Goal: Task Accomplishment & Management: Manage account settings

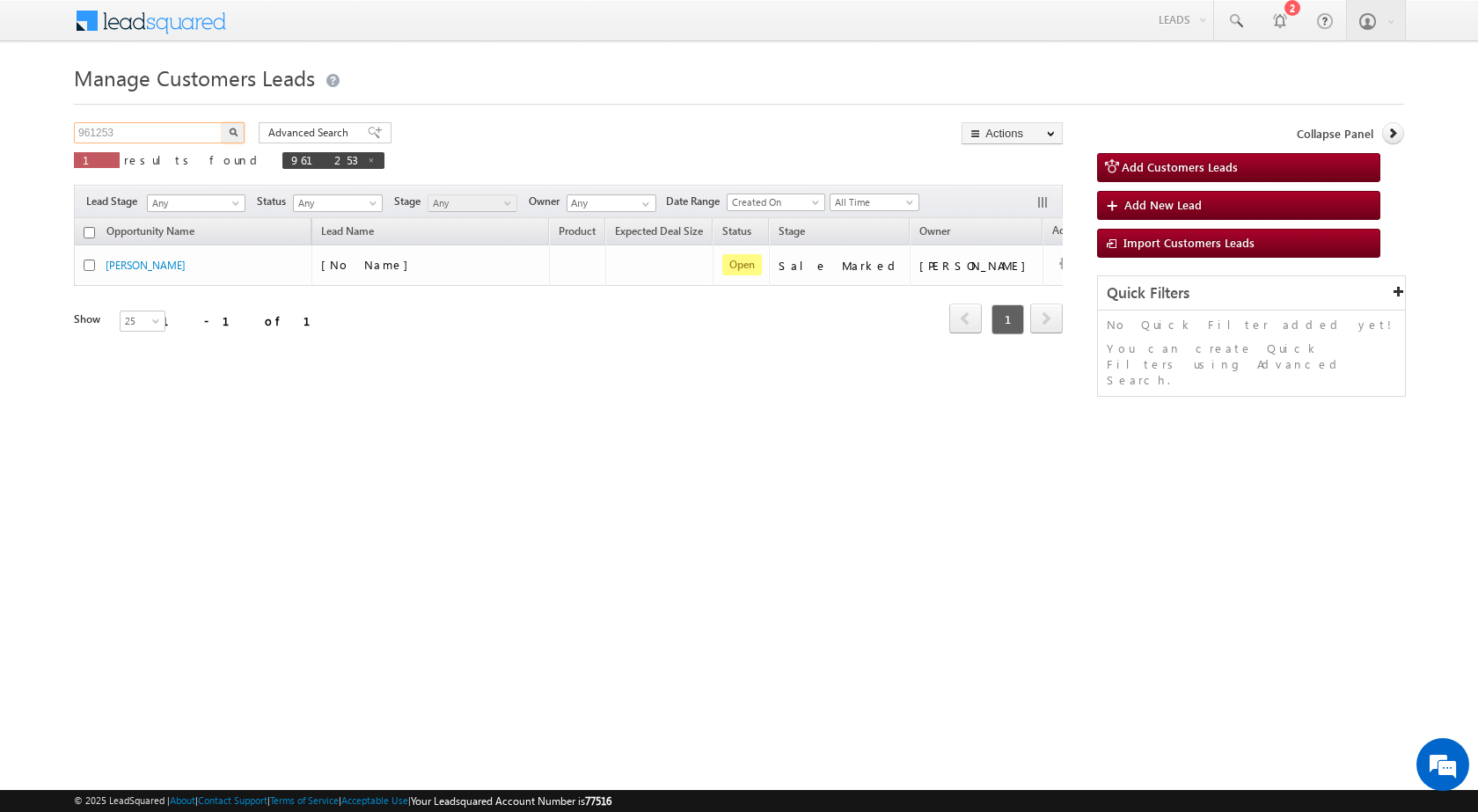
drag, startPoint x: 157, startPoint y: 133, endPoint x: 0, endPoint y: 133, distance: 157.0
click at [0, 133] on body "Menu Rubi Yadav sitar a7@ks erve." at bounding box center [739, 249] width 1478 height 498
paste input "5470"
type input "954703"
click at [228, 127] on img "button" at bounding box center [232, 131] width 9 height 9
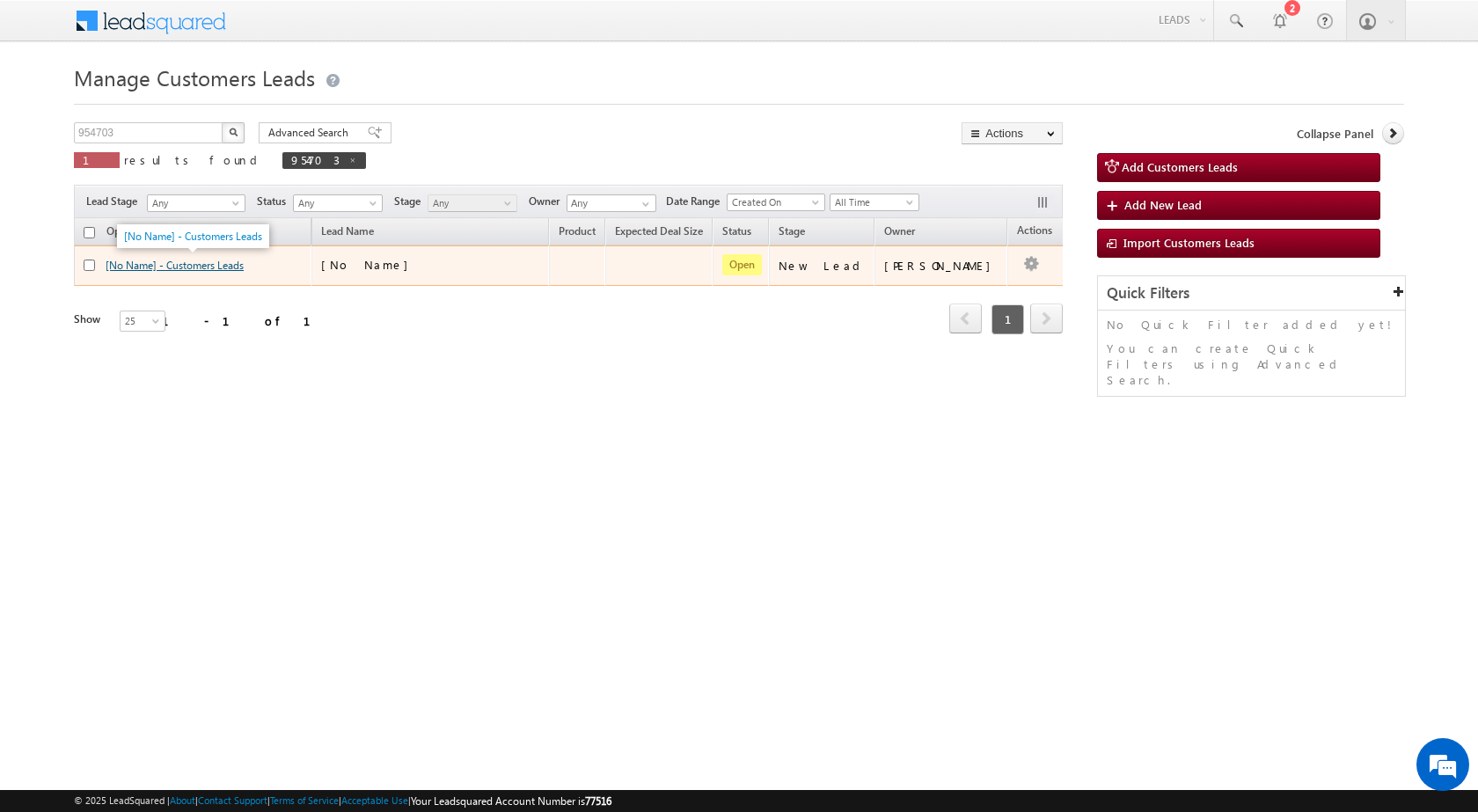
click at [232, 270] on link "[No Name] - Customers Leads" at bounding box center [175, 265] width 138 height 14
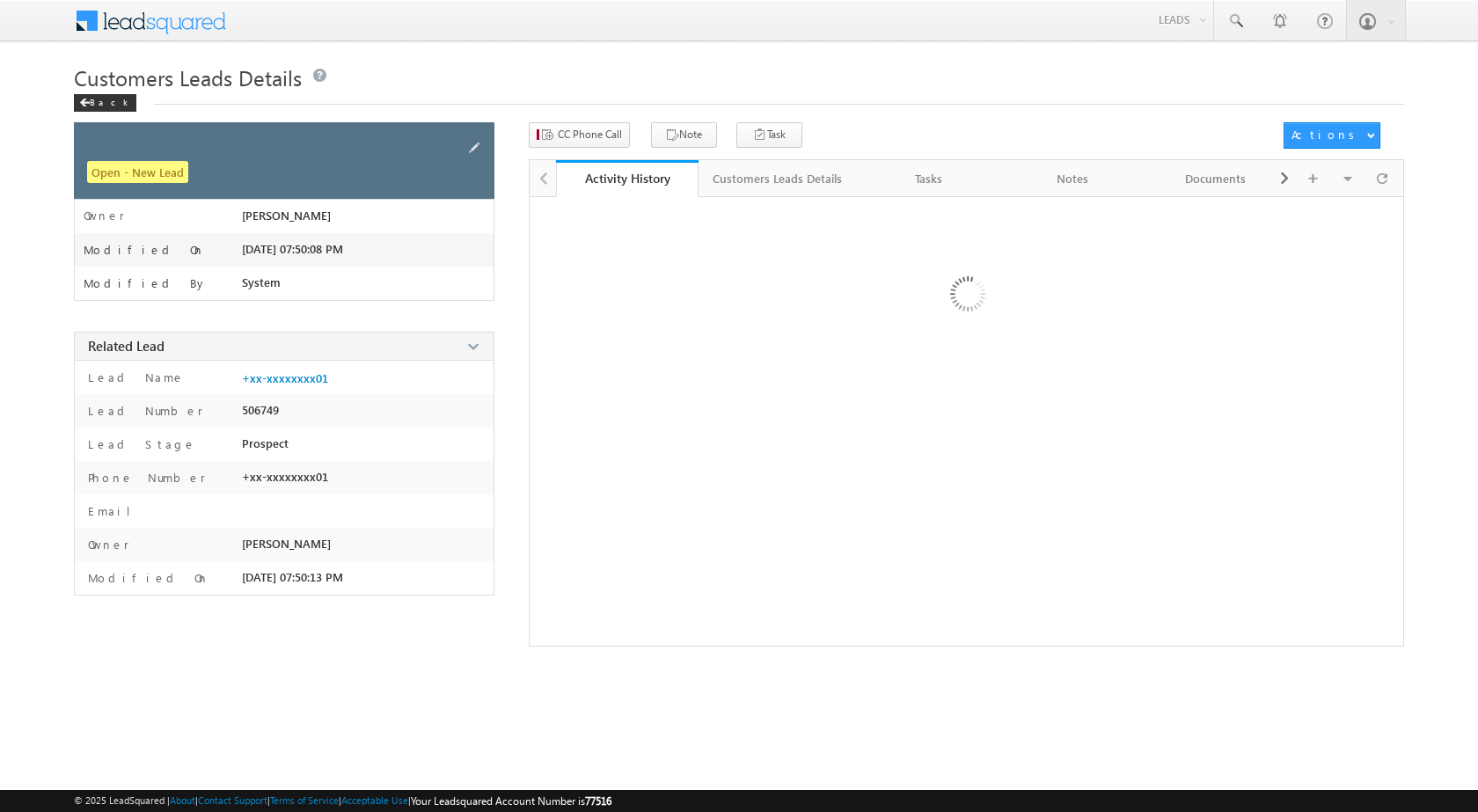
click at [464, 147] on div "Open - New Lead" at bounding box center [284, 160] width 421 height 77
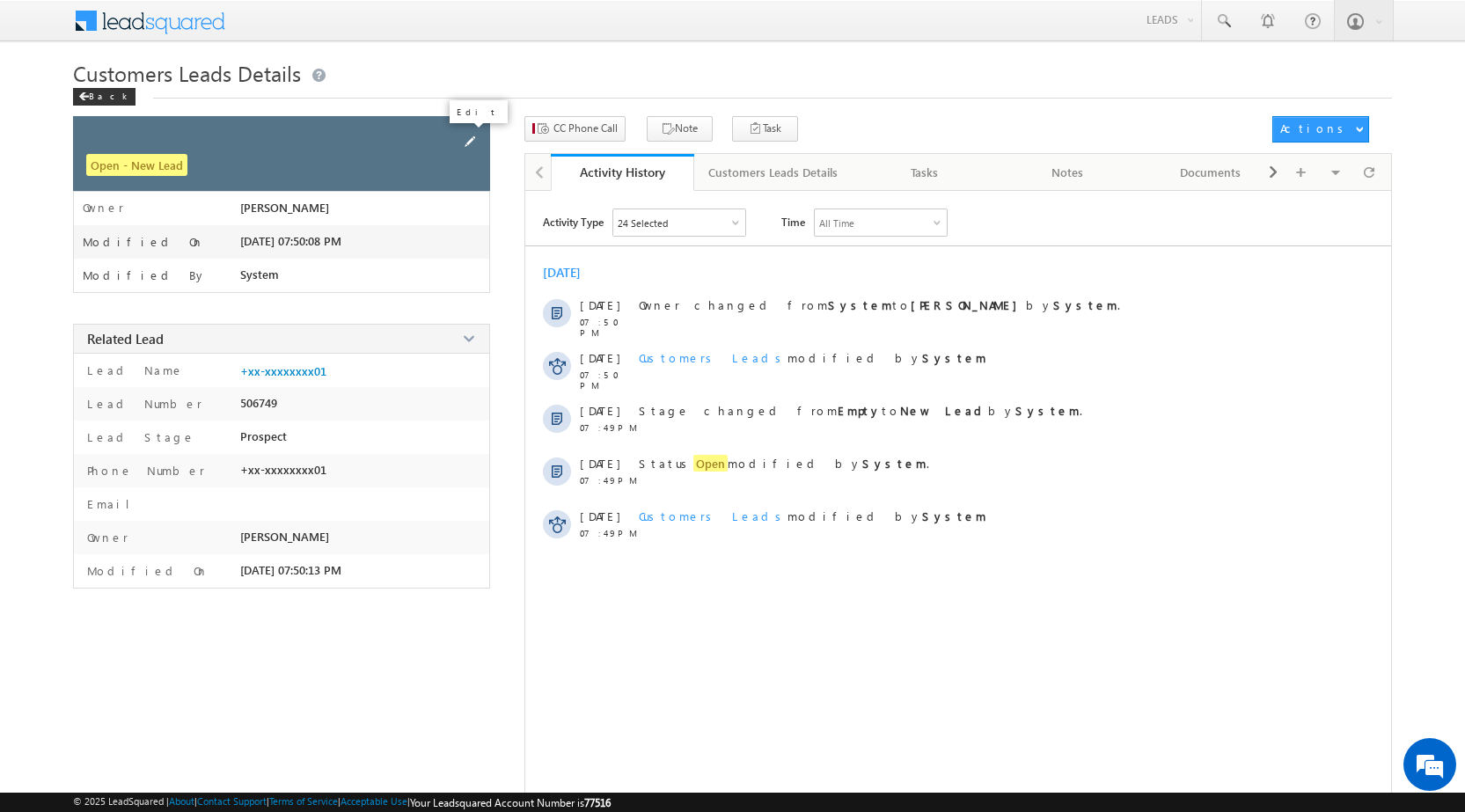
click at [476, 136] on span at bounding box center [470, 142] width 19 height 19
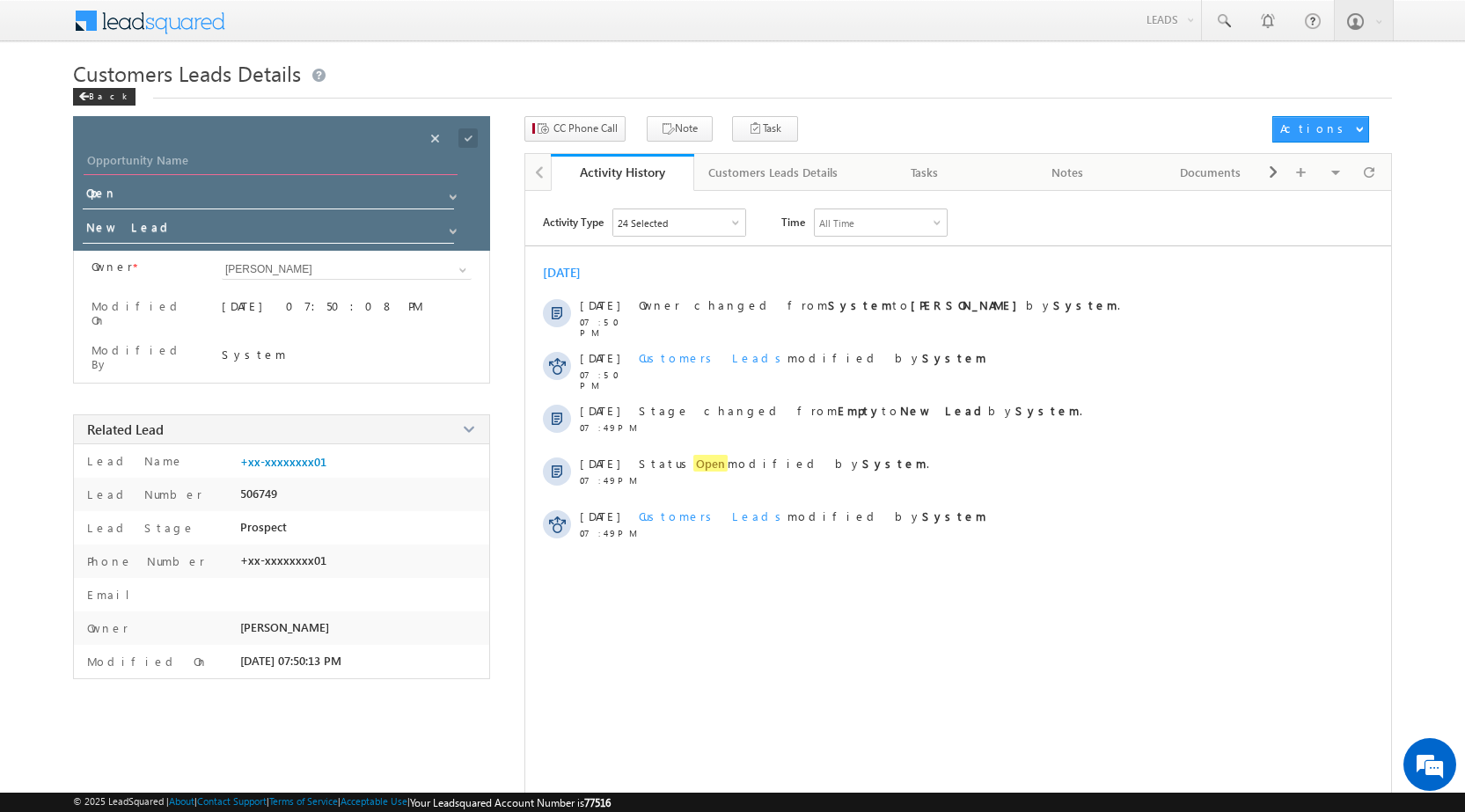
click at [221, 160] on input "Opportunity Name" at bounding box center [270, 162] width 374 height 24
type input "[PERSON_NAME]"
click at [468, 136] on span at bounding box center [468, 138] width 19 height 19
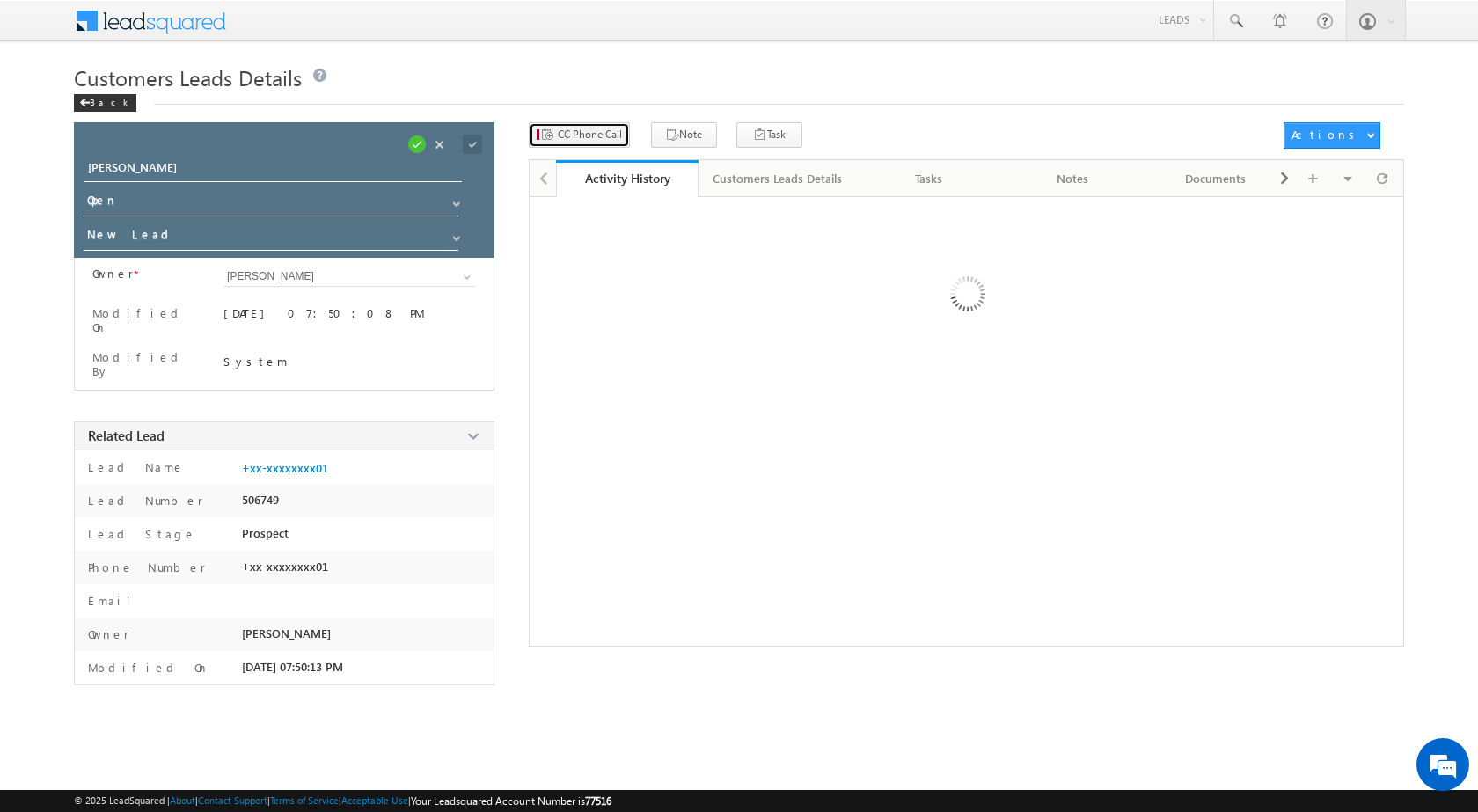
click at [586, 130] on span "CC Phone Call" at bounding box center [590, 134] width 64 height 16
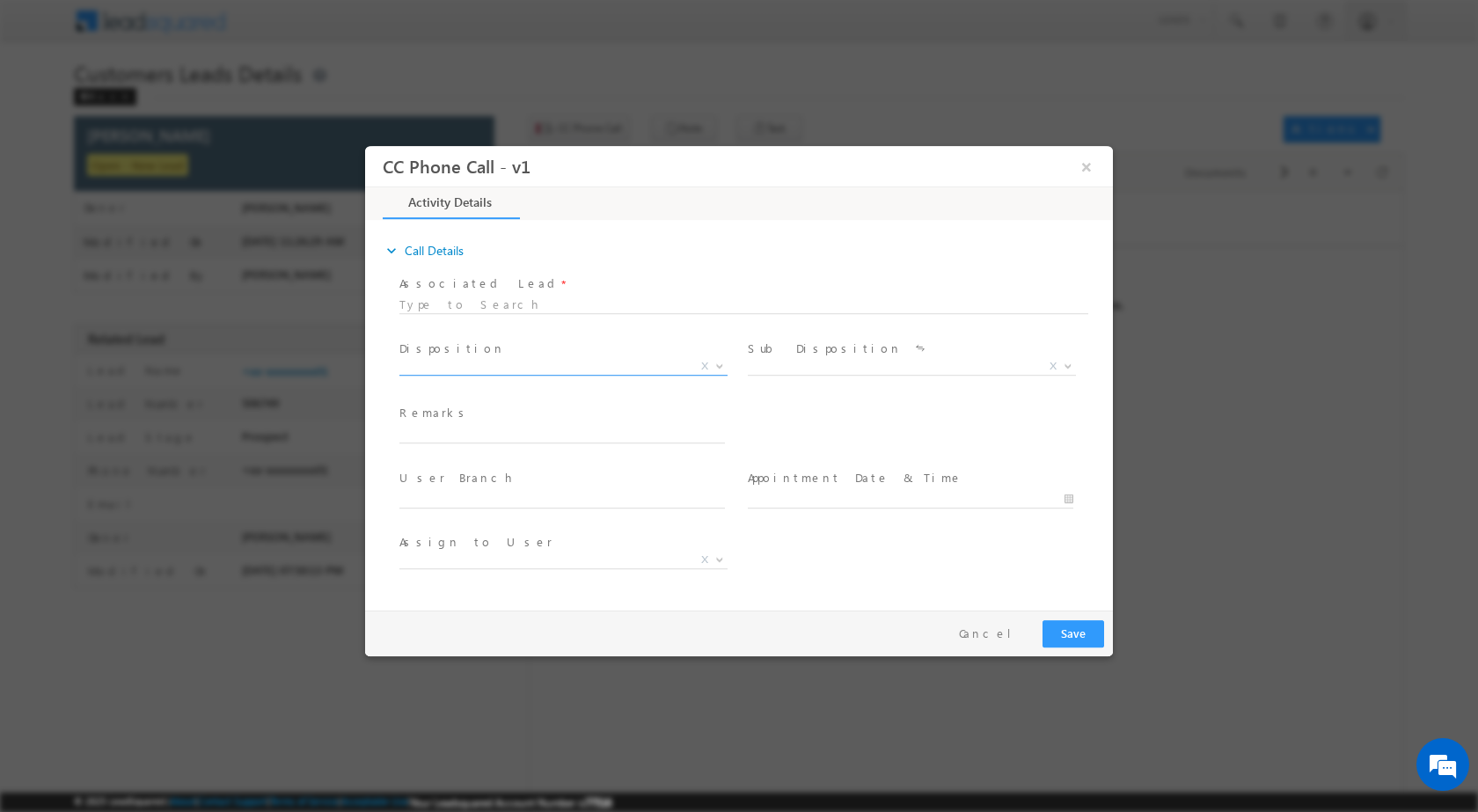
click at [712, 358] on span at bounding box center [718, 365] width 17 height 23
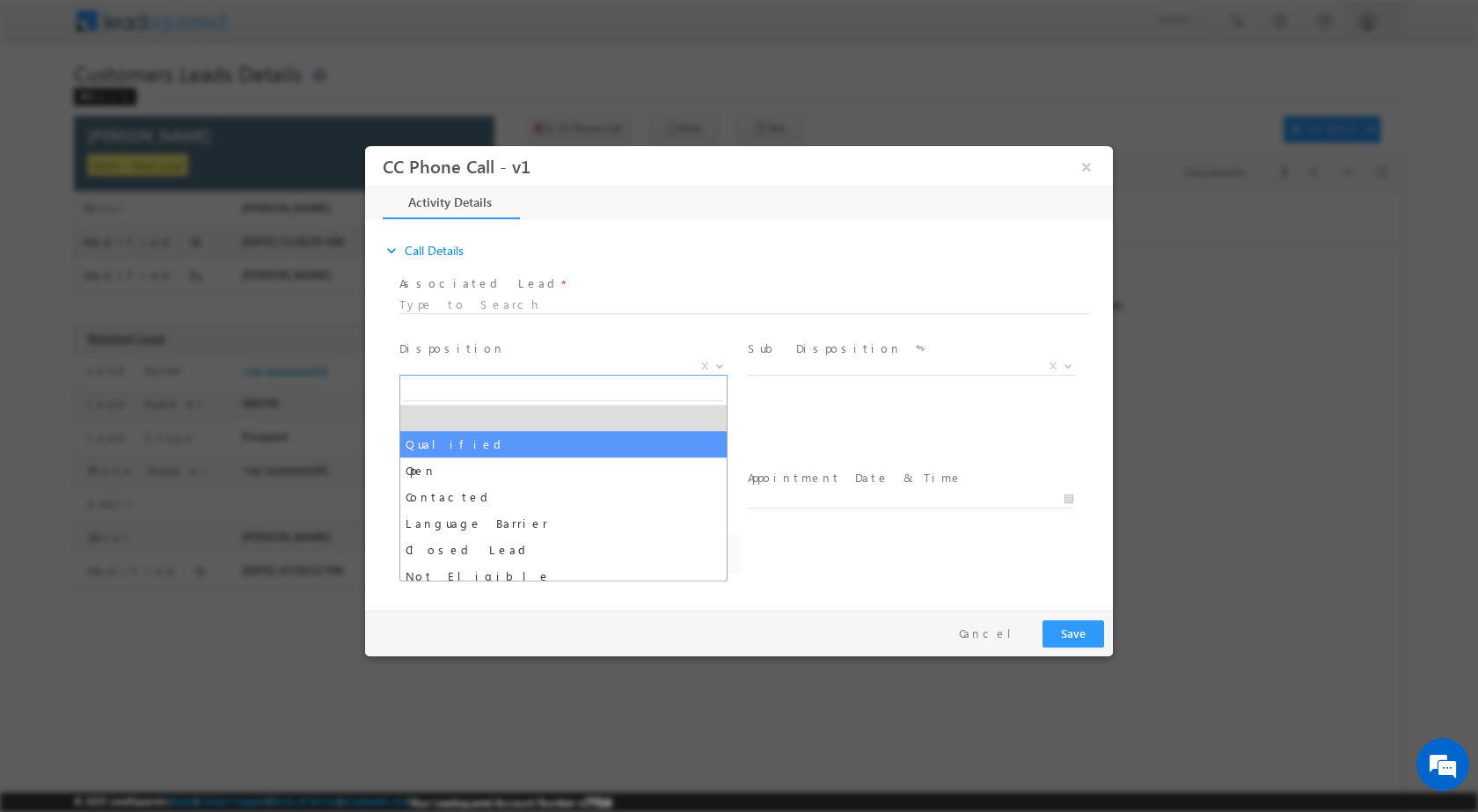
select select "[EMAIL_ADDRESS][DOMAIN_NAME]"
drag, startPoint x: 516, startPoint y: 440, endPoint x: 775, endPoint y: 416, distance: 260.1
select select "Qualified"
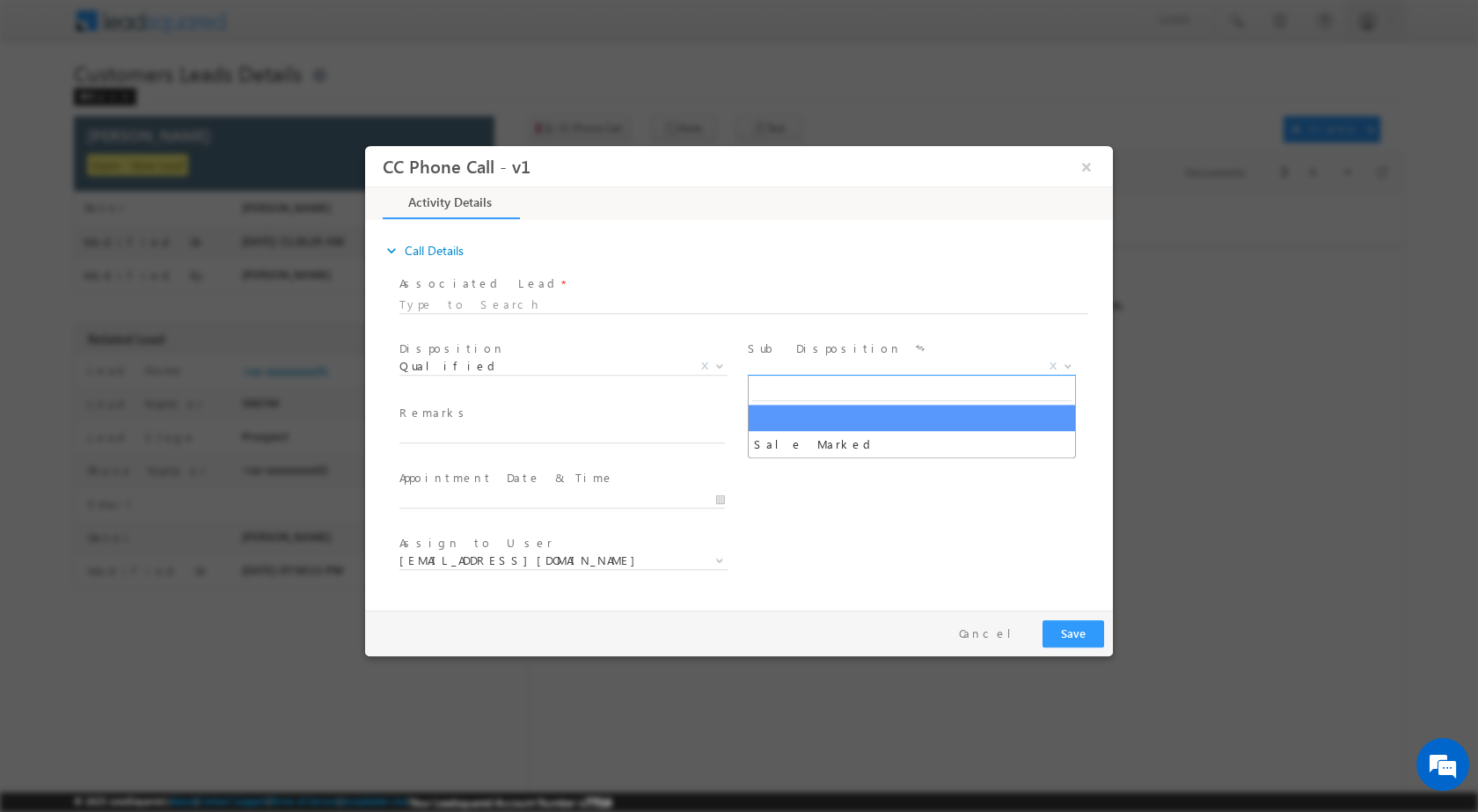
click at [1065, 364] on b at bounding box center [1068, 364] width 11 height 6
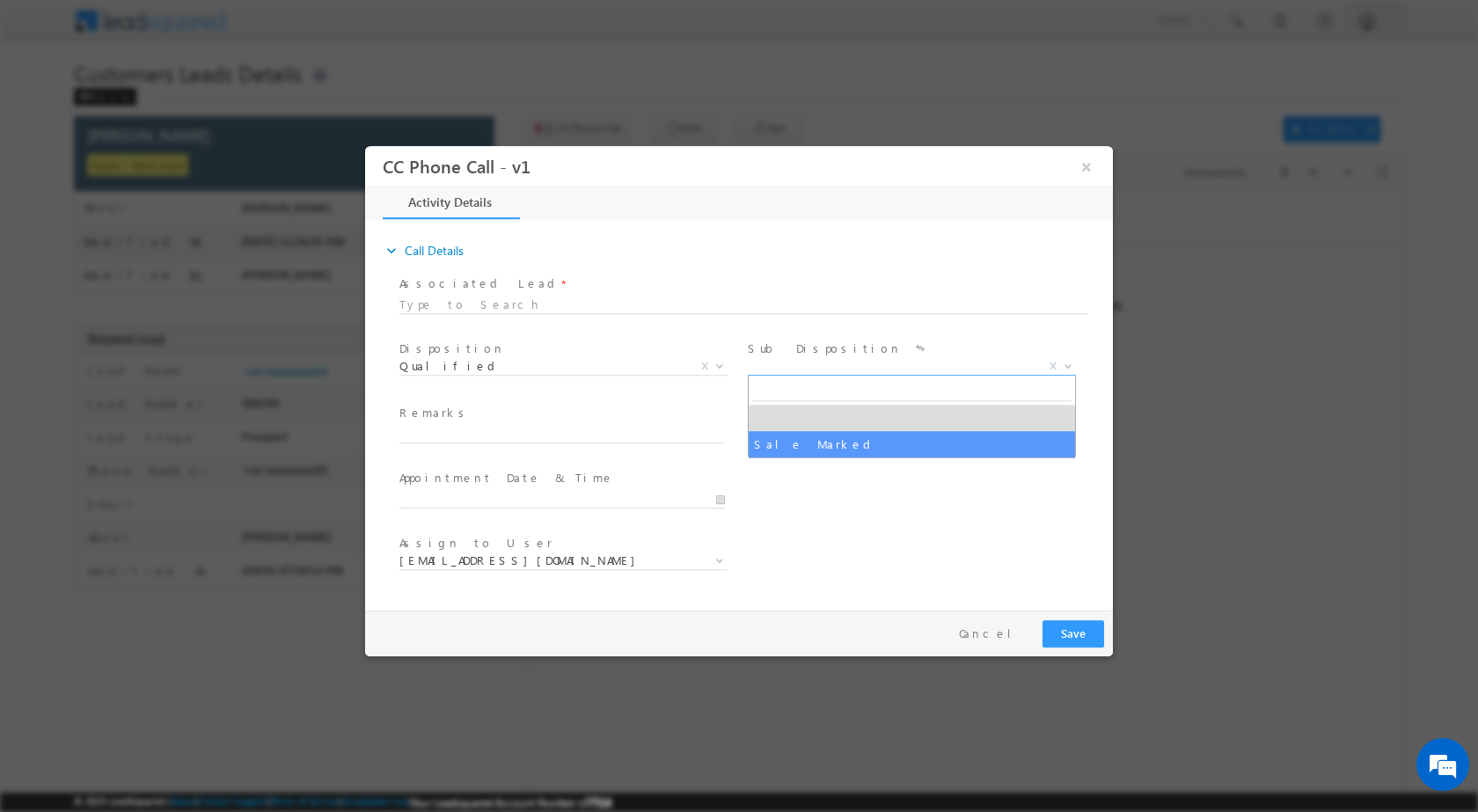
select select "Sale Marked"
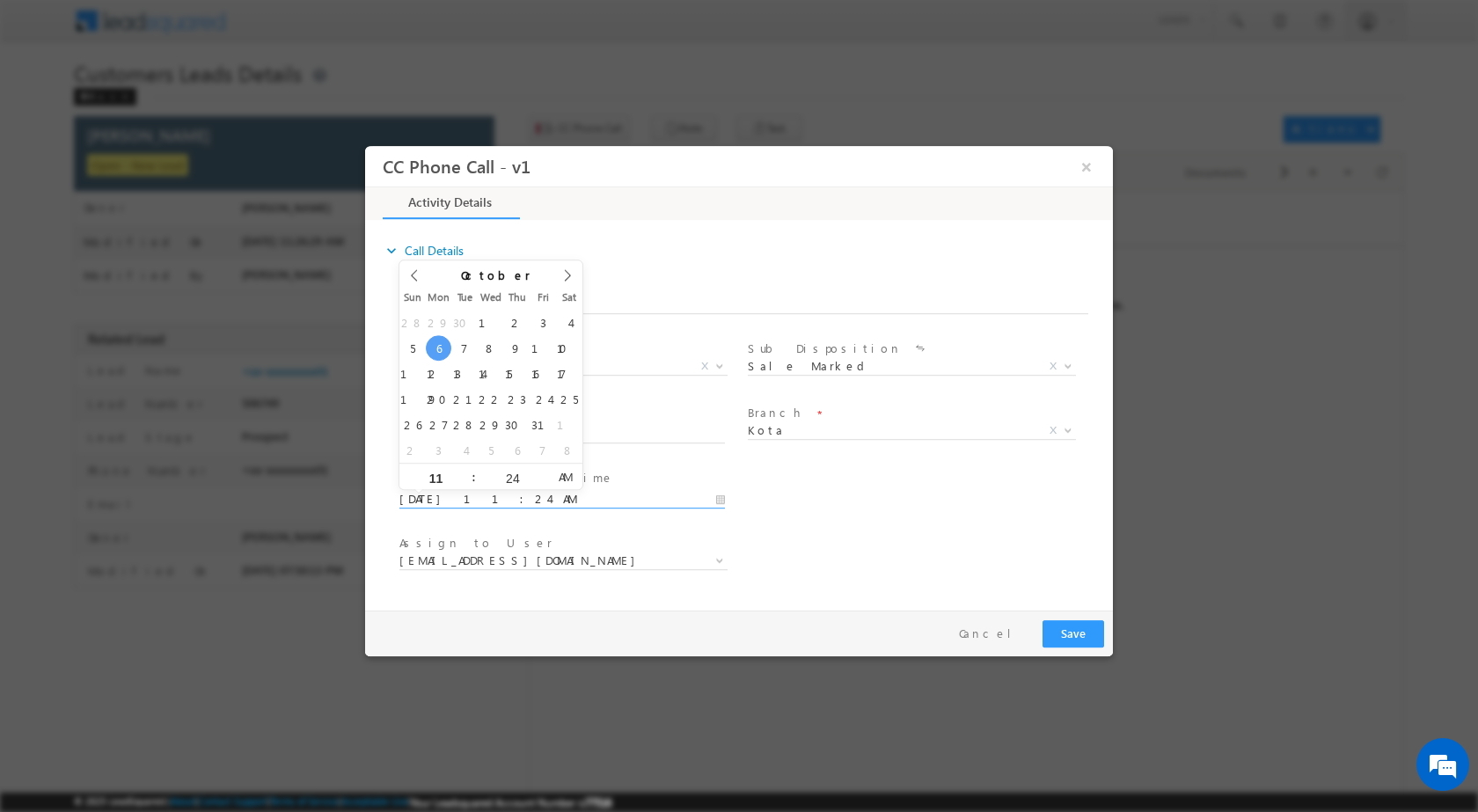
click at [719, 494] on input "[DATE] 11:24 AM" at bounding box center [562, 498] width 326 height 17
type input "[DATE] 11:24 AM"
type input "05"
type input "[DATE] 5:24 AM"
click at [506, 471] on input "24" at bounding box center [512, 477] width 73 height 12
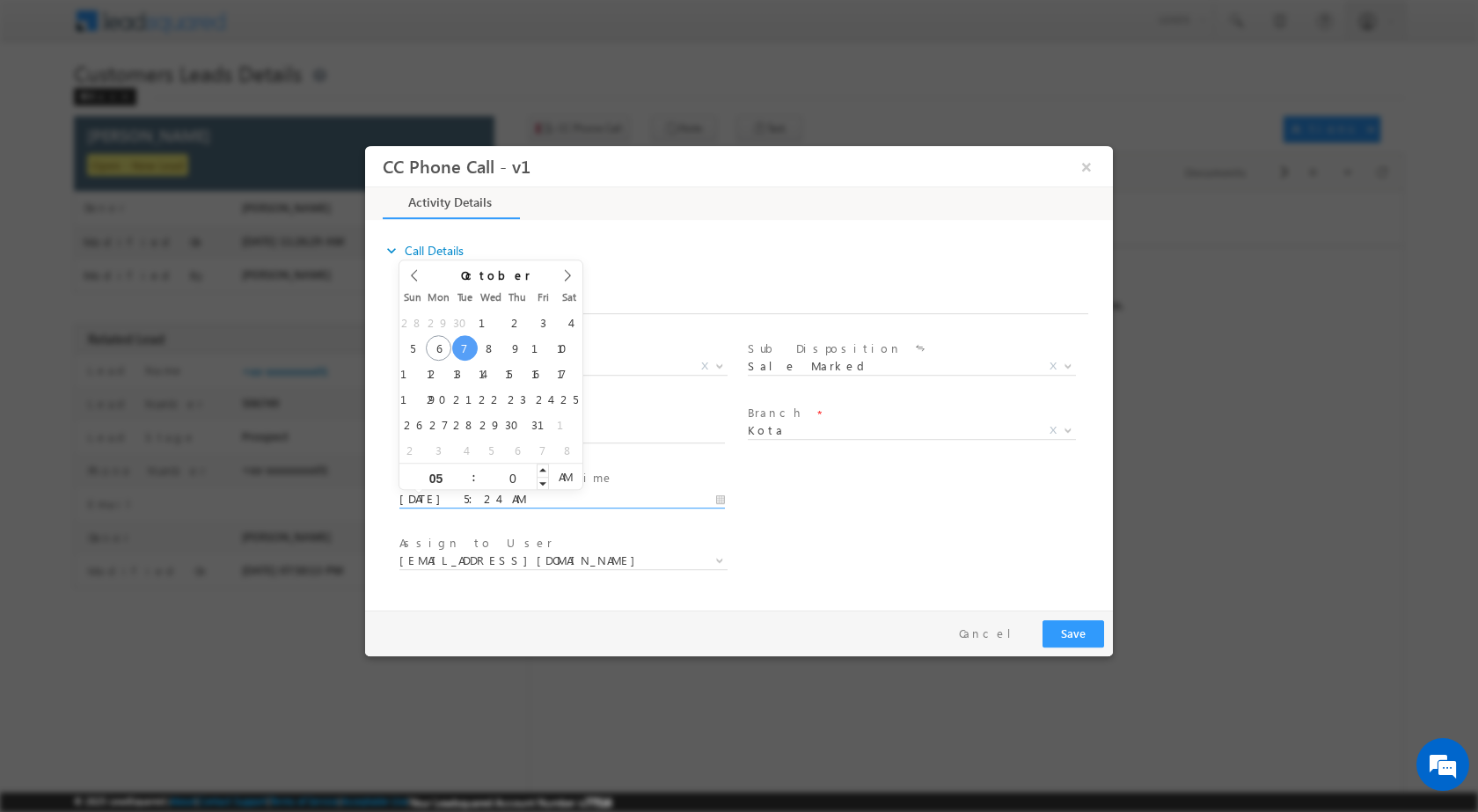
type input "00"
type input "[DATE] 5:00 AM"
click at [861, 507] on div "User Branch * Appointment Date & Time * [DATE] 5:00 AM" at bounding box center [754, 496] width 717 height 65
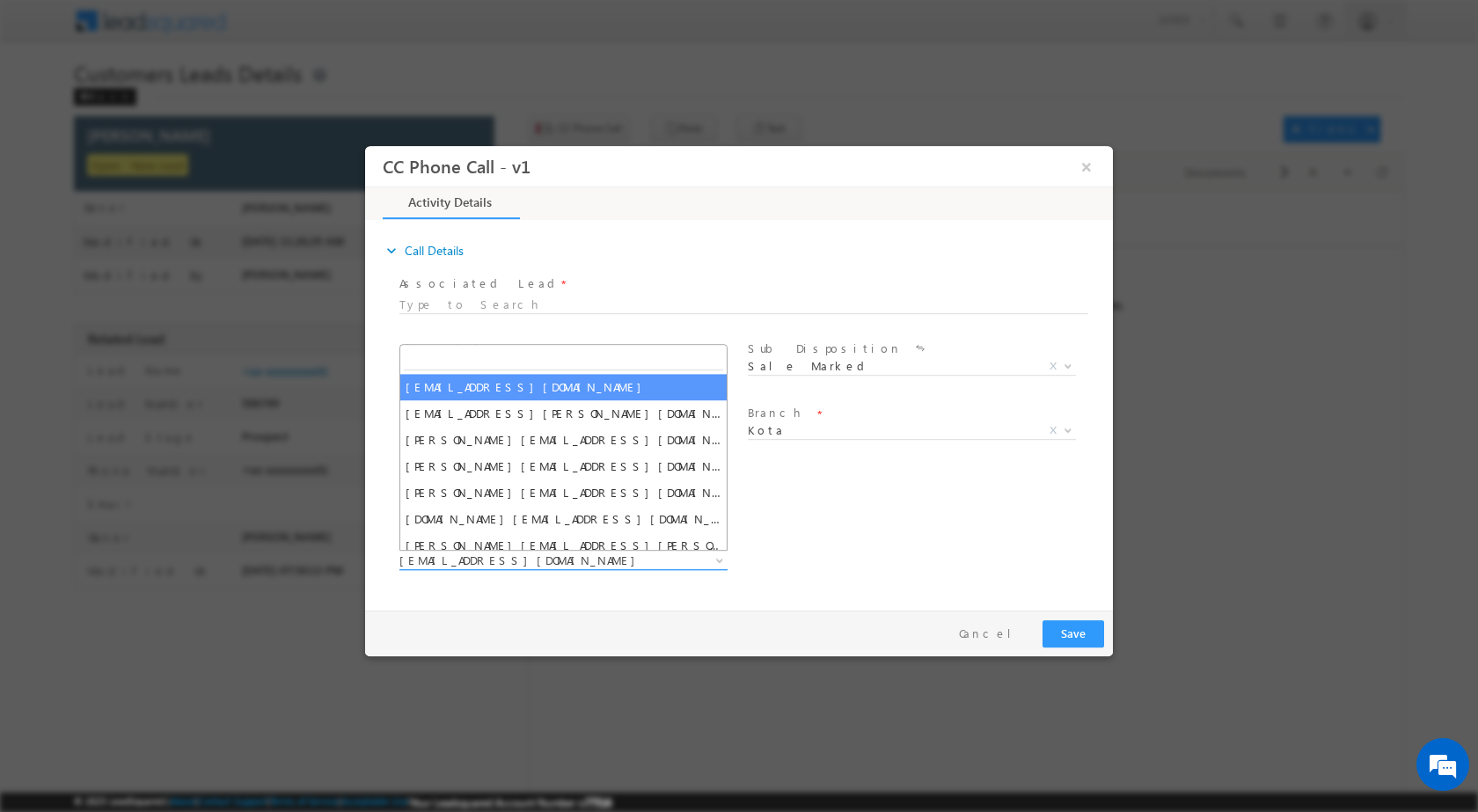
click at [715, 556] on b at bounding box center [719, 558] width 11 height 6
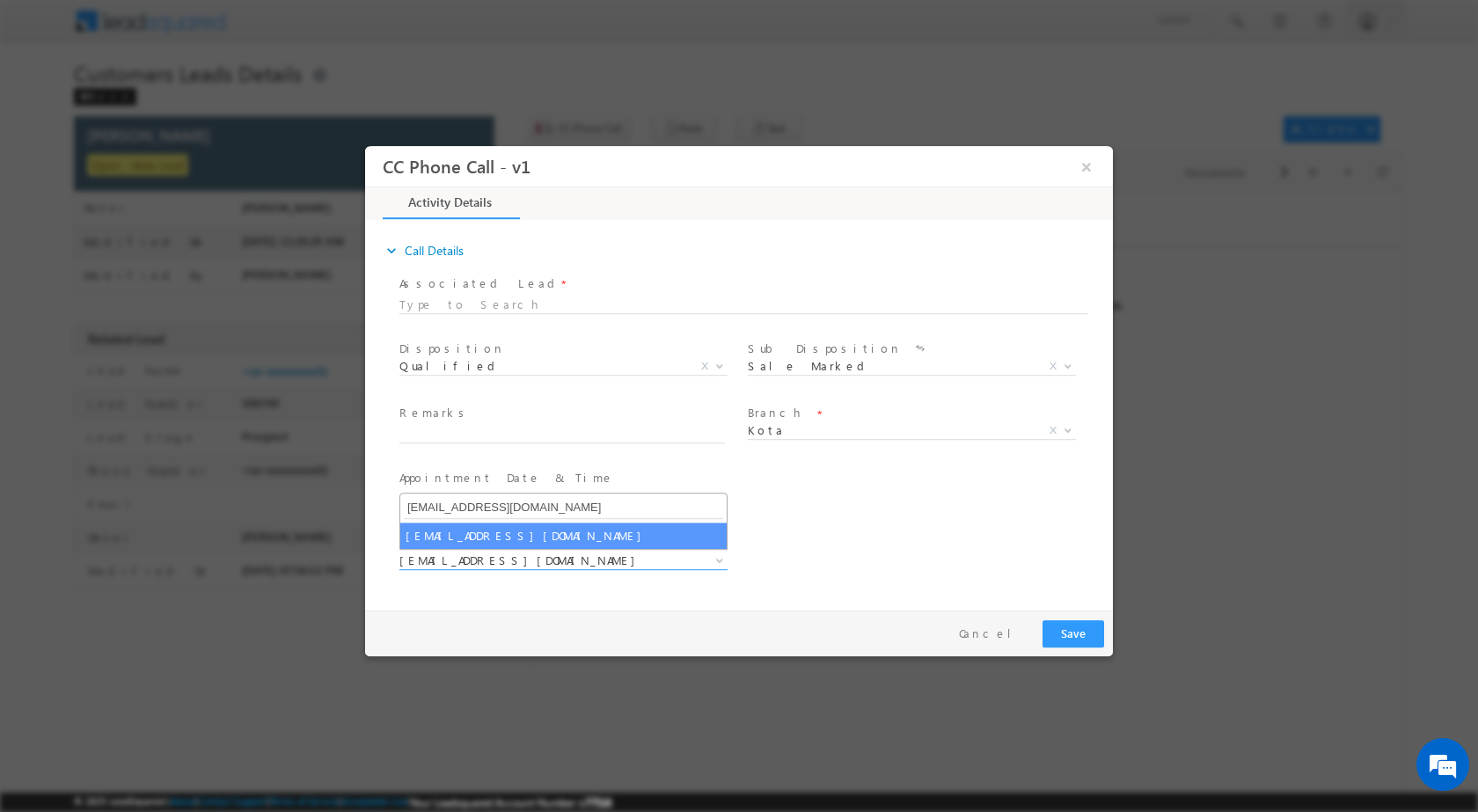
type input "[EMAIL_ADDRESS][DOMAIN_NAME]"
select select "[EMAIL_ADDRESS][DOMAIN_NAME]"
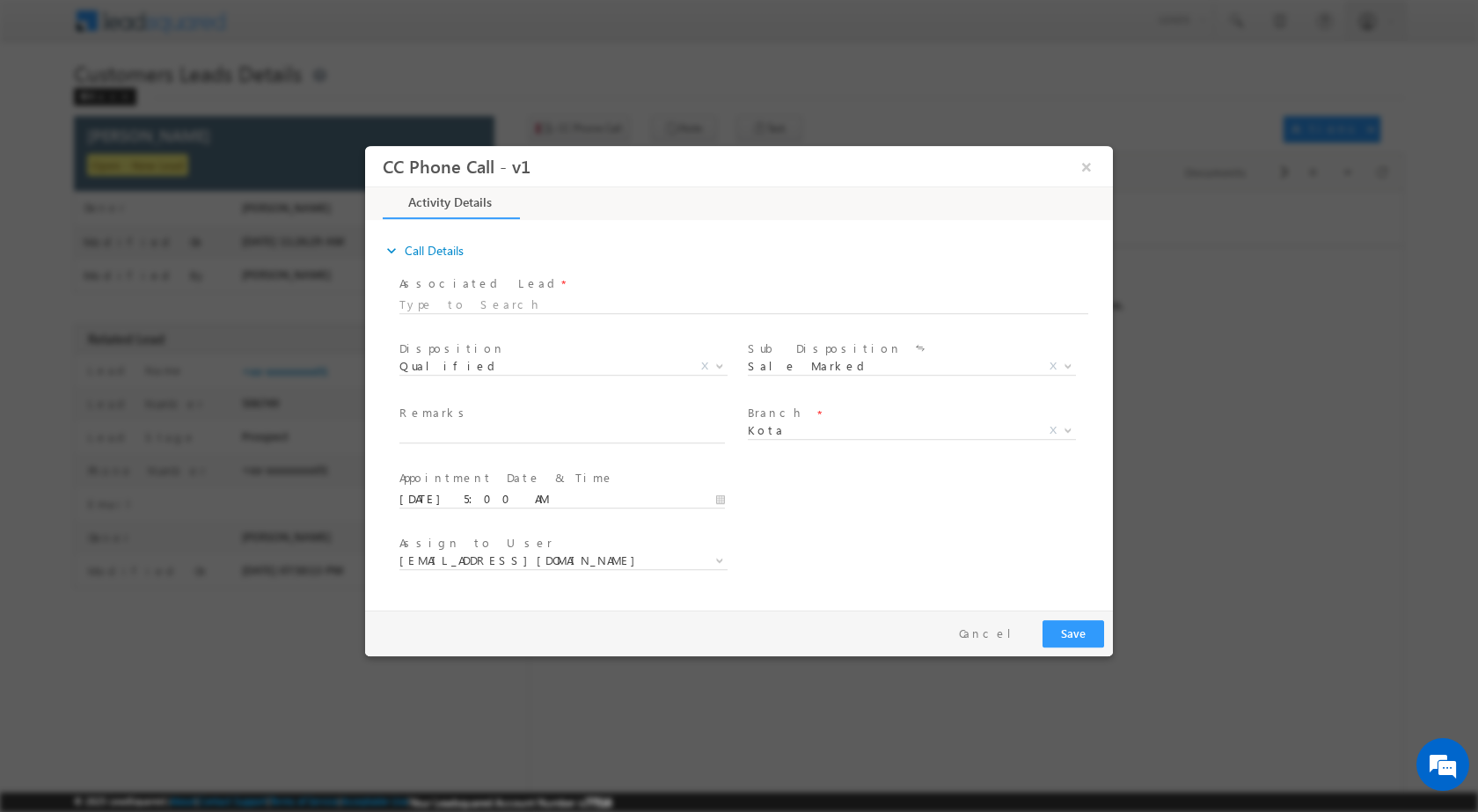
click at [658, 811] on div "© 2025 LeadSquared | About | Contact Support | Terms of Service | Acceptable Us…" at bounding box center [739, 802] width 1478 height 19
click at [486, 410] on span "Remarks *" at bounding box center [562, 414] width 325 height 19
click at [490, 421] on span "Remarks *" at bounding box center [562, 414] width 325 height 19
click at [496, 437] on input "text" at bounding box center [562, 433] width 326 height 17
paste input "06/10-Customer Name is [PERSON_NAME] Customer age is [DEMOGRAPHIC_DATA] yrs loa…"
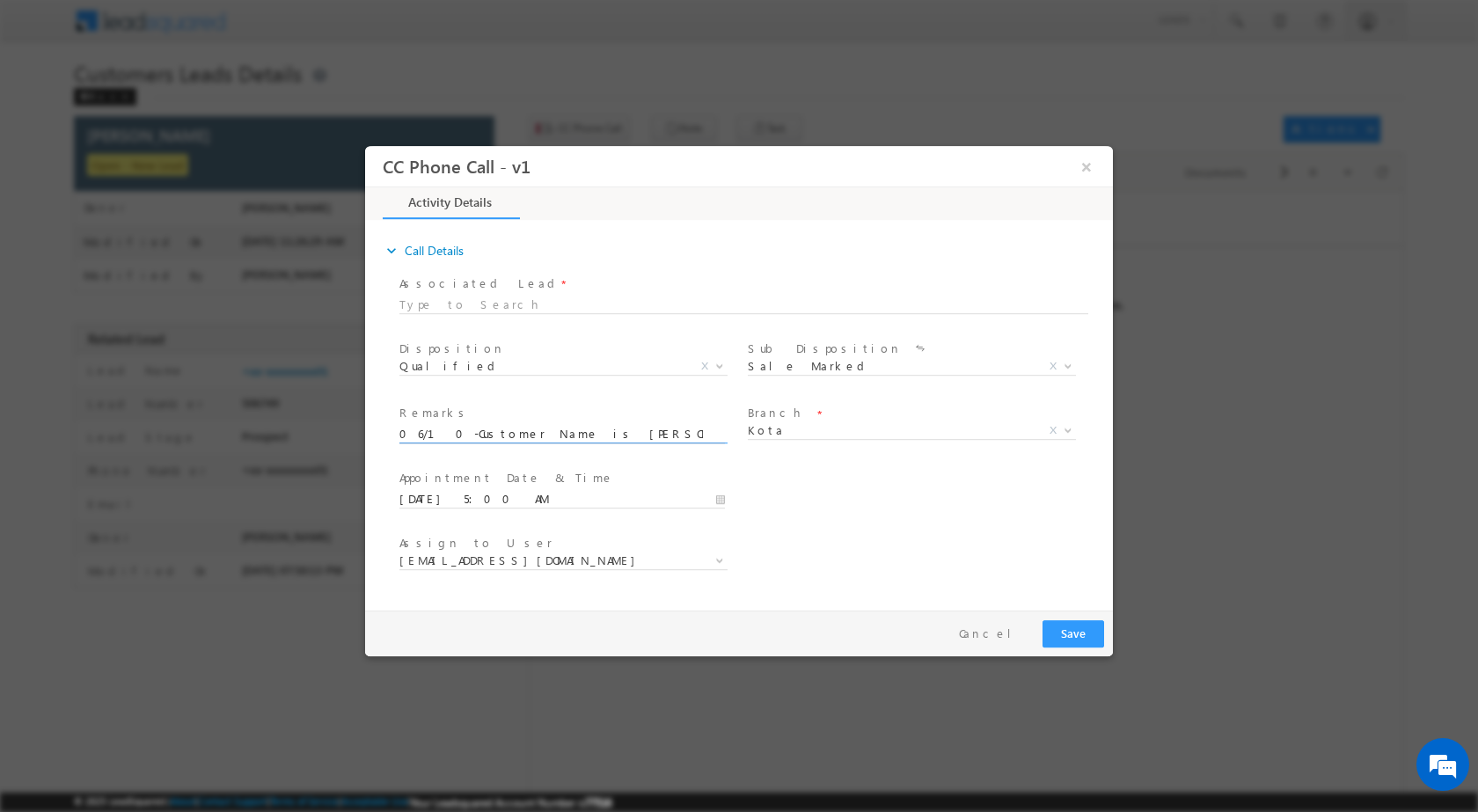
scroll to position [0, 744]
type input "06/10-Customer Name is [PERSON_NAME] Customer age is [DEMOGRAPHIC_DATA] yrs loa…"
click at [1075, 635] on button "Save" at bounding box center [1073, 632] width 61 height 27
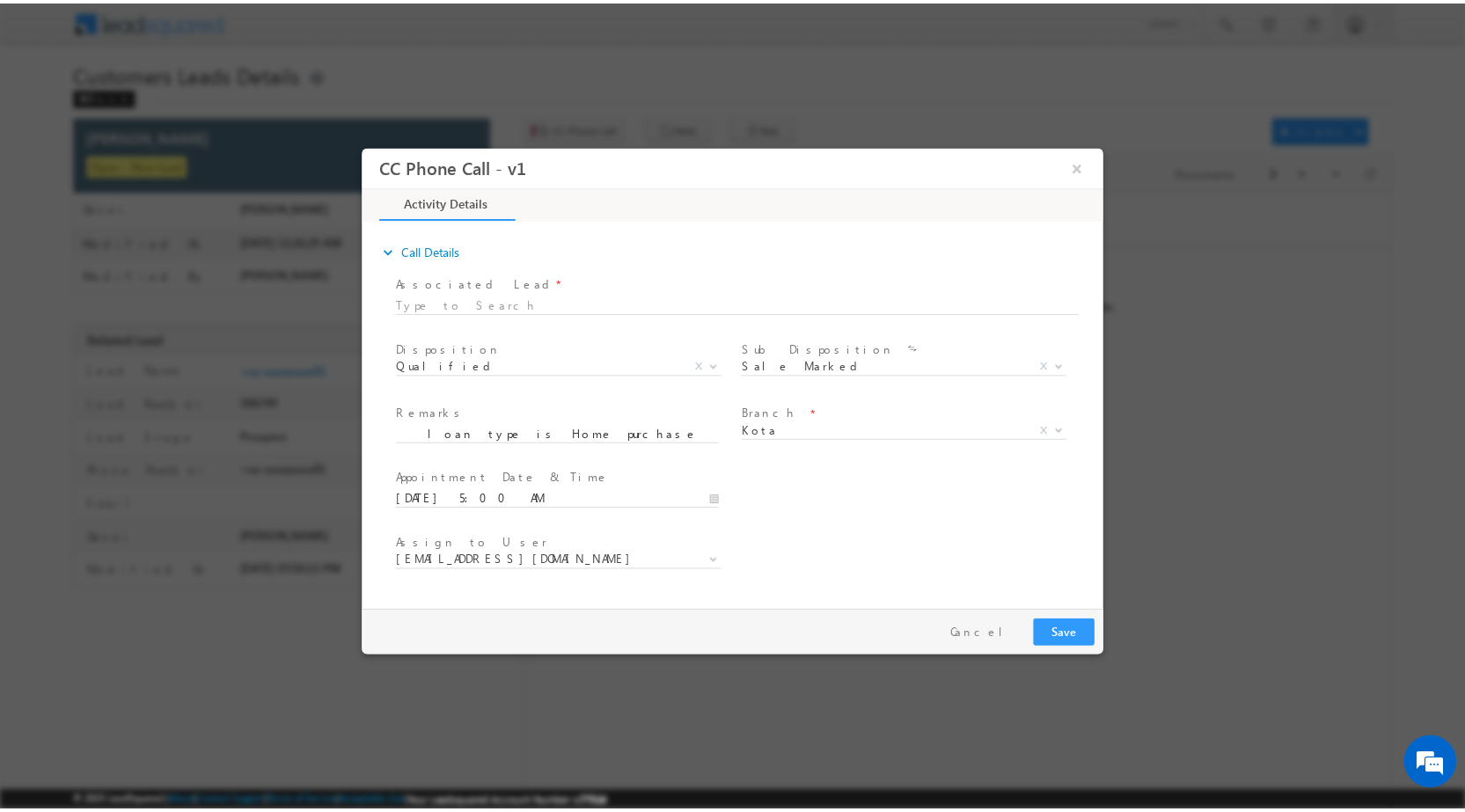
scroll to position [0, 0]
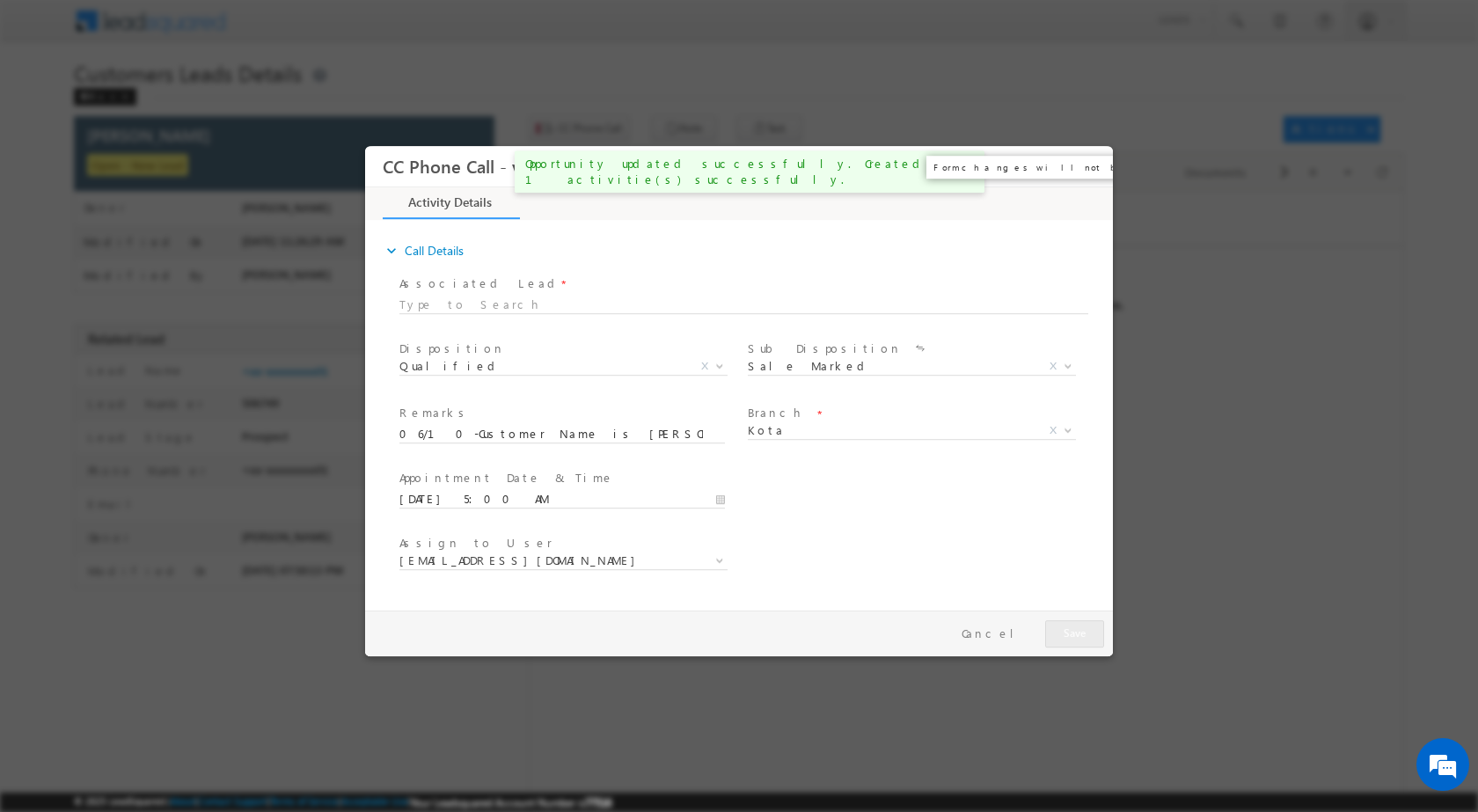
click at [1090, 166] on button "×" at bounding box center [1086, 166] width 30 height 33
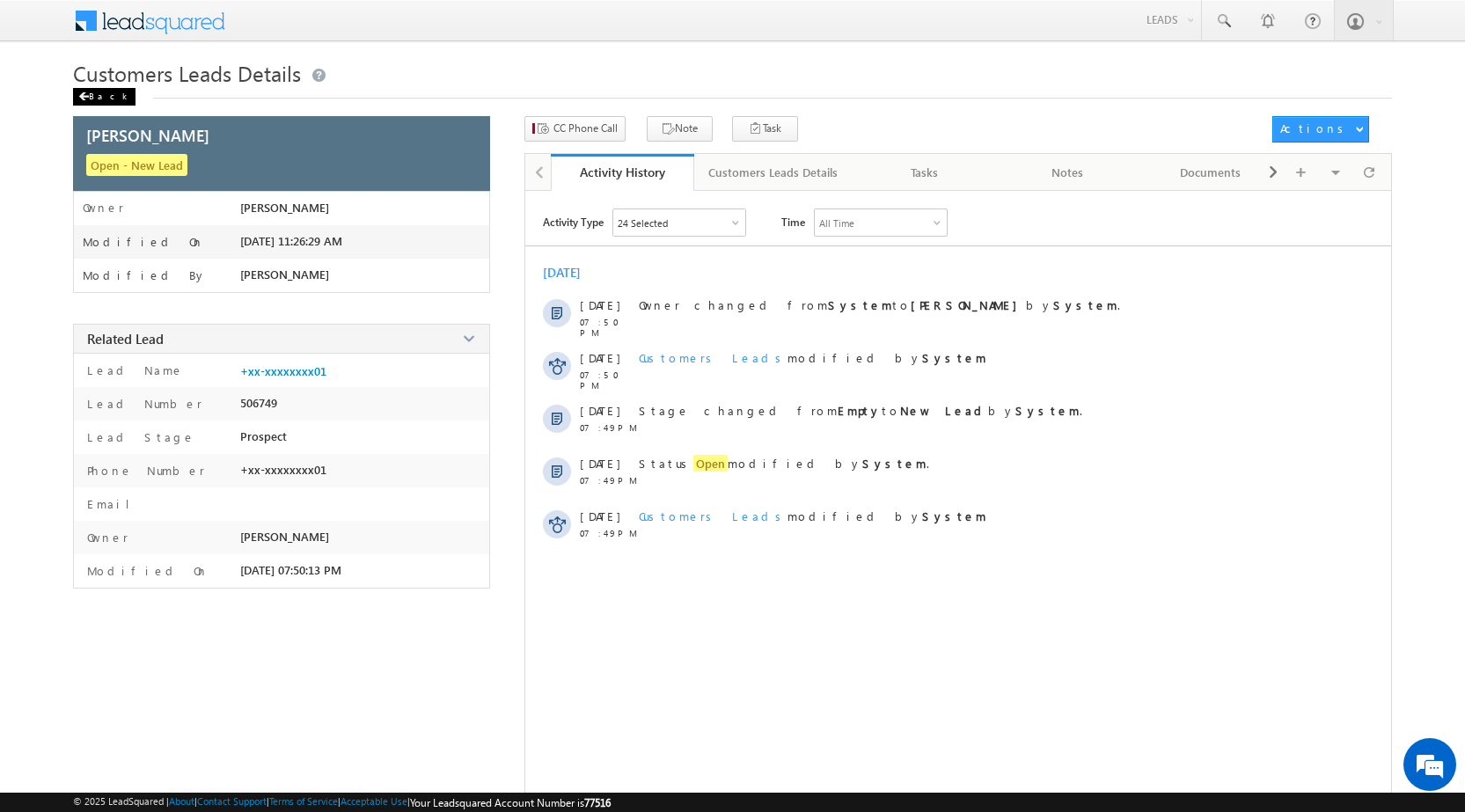
click at [94, 88] on div "Back" at bounding box center [104, 97] width 62 height 17
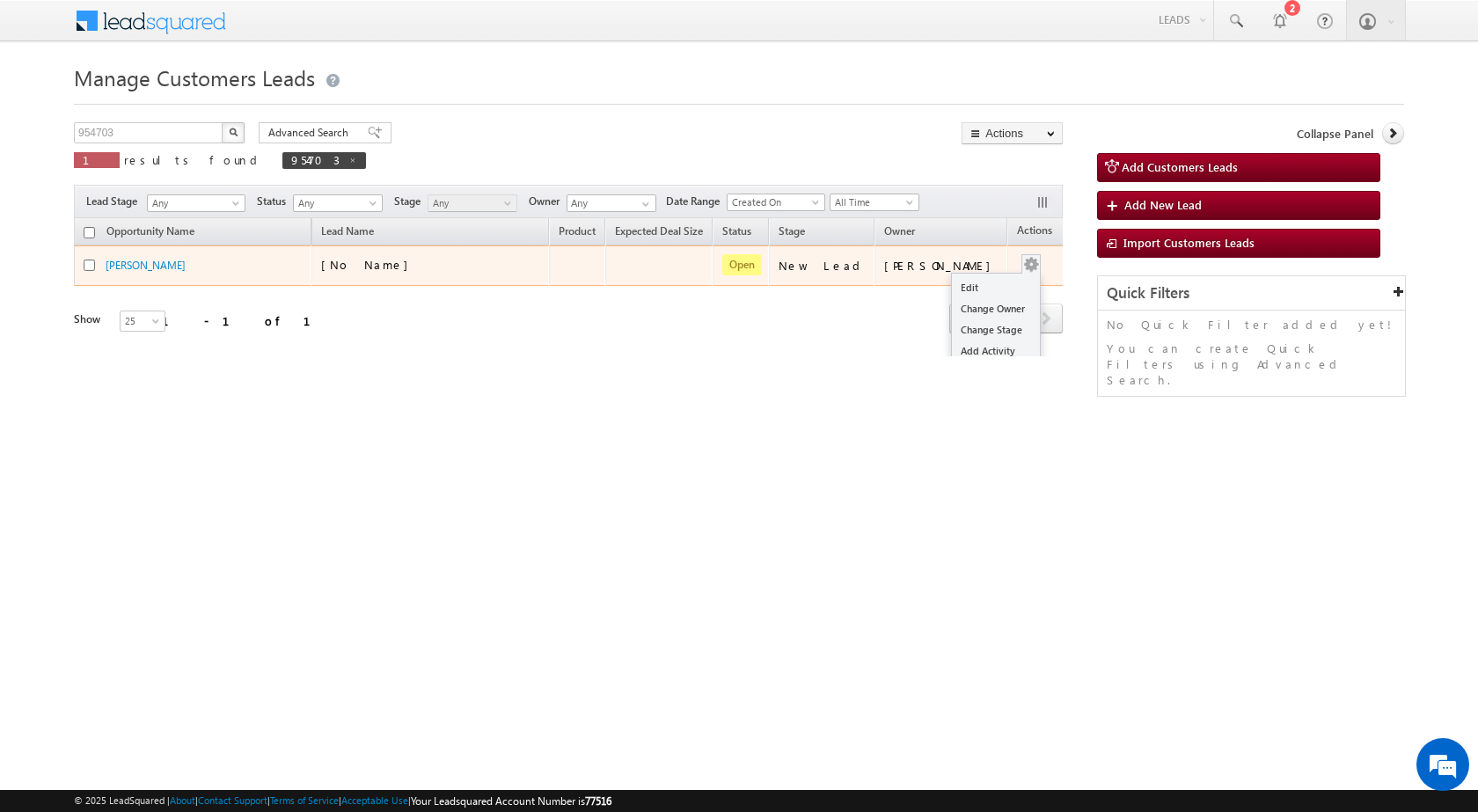
click at [1019, 265] on td "Edit Change Owner Change Stage Add Activity Add Task Delete" at bounding box center [1044, 266] width 73 height 41
click at [962, 298] on link "Change Owner" at bounding box center [996, 309] width 88 height 21
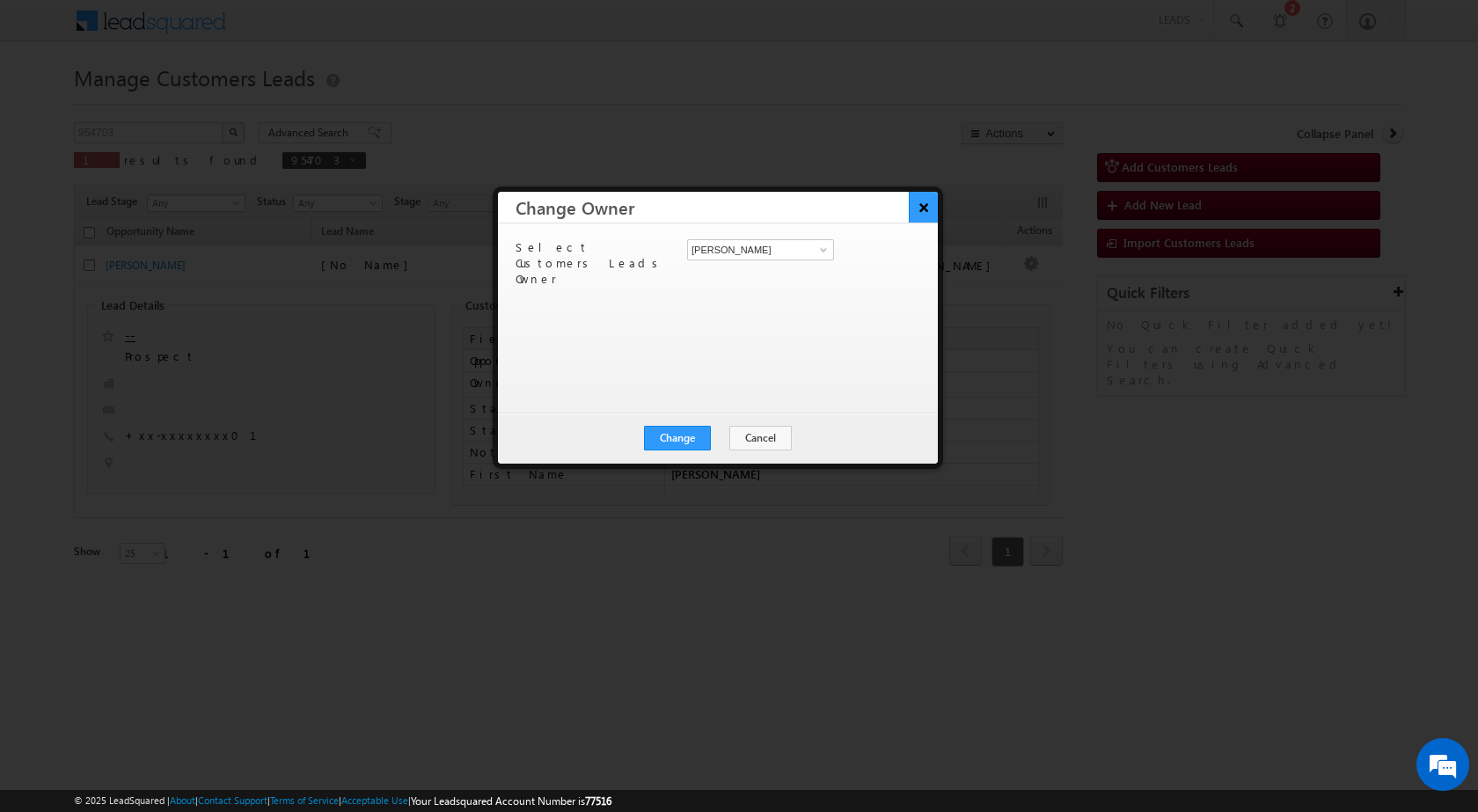
click at [920, 208] on button "×" at bounding box center [923, 207] width 29 height 31
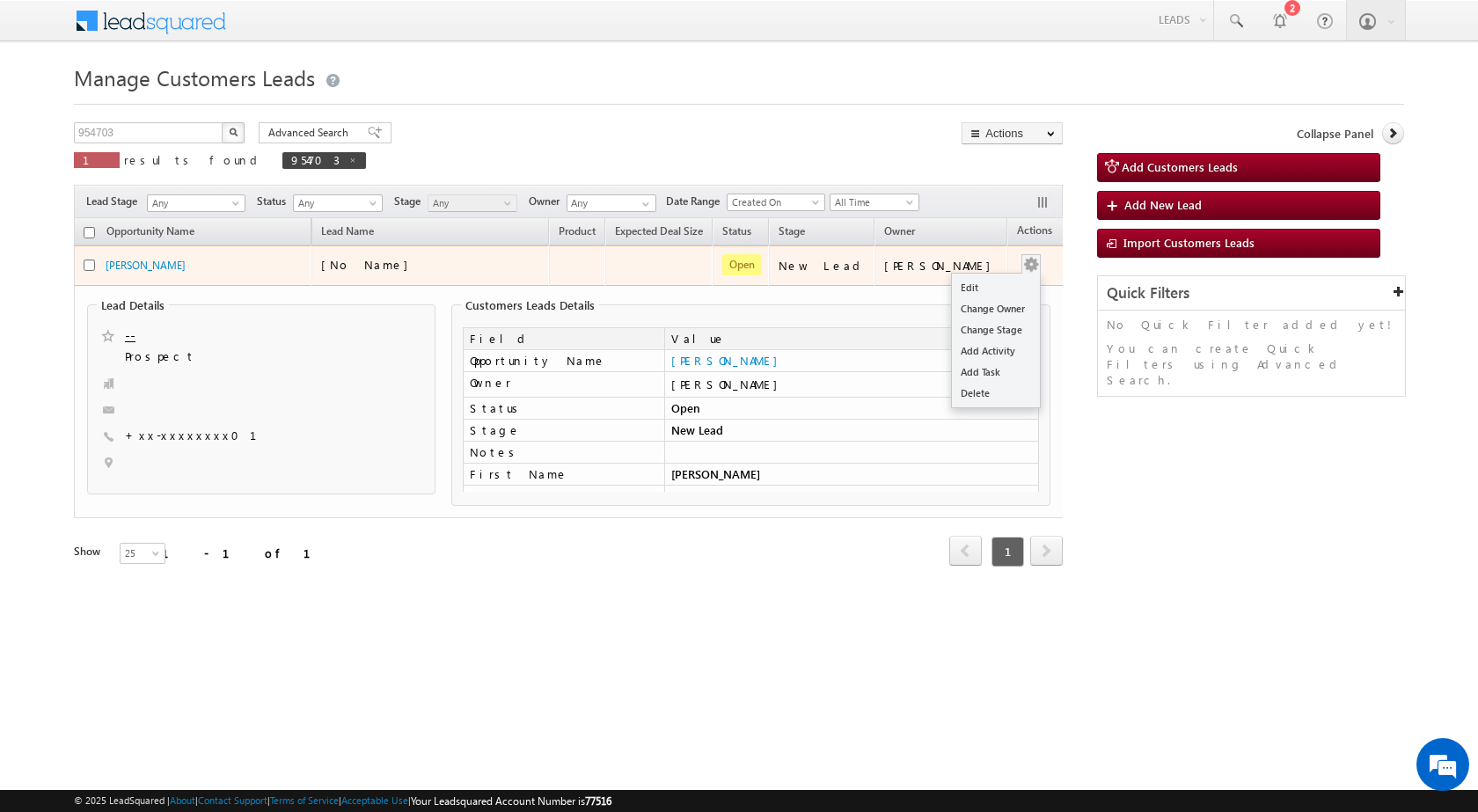
click at [1022, 260] on button "button" at bounding box center [1031, 264] width 17 height 17
click at [987, 276] on td "[PERSON_NAME]" at bounding box center [941, 266] width 133 height 41
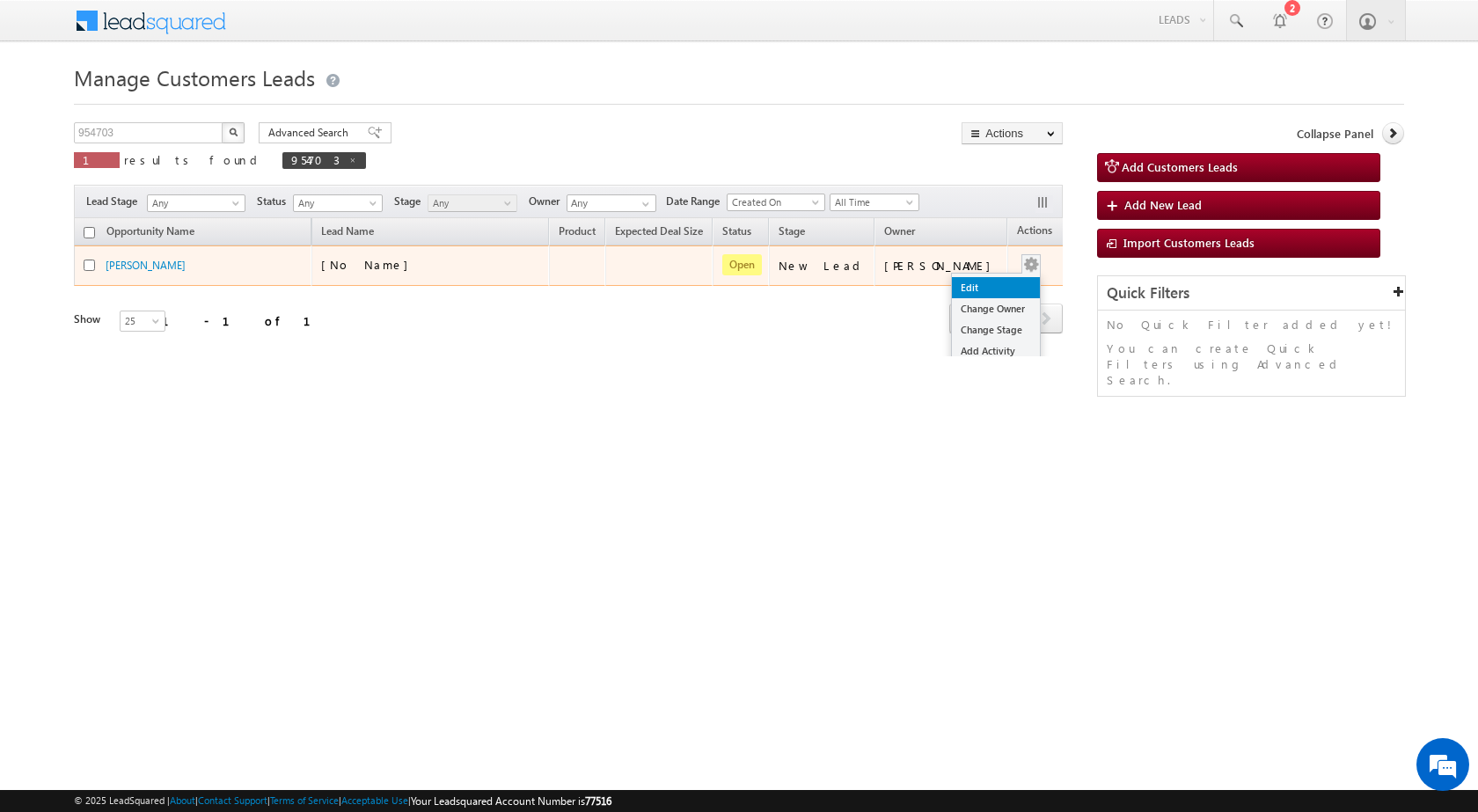
click at [980, 281] on link "Edit" at bounding box center [996, 288] width 88 height 21
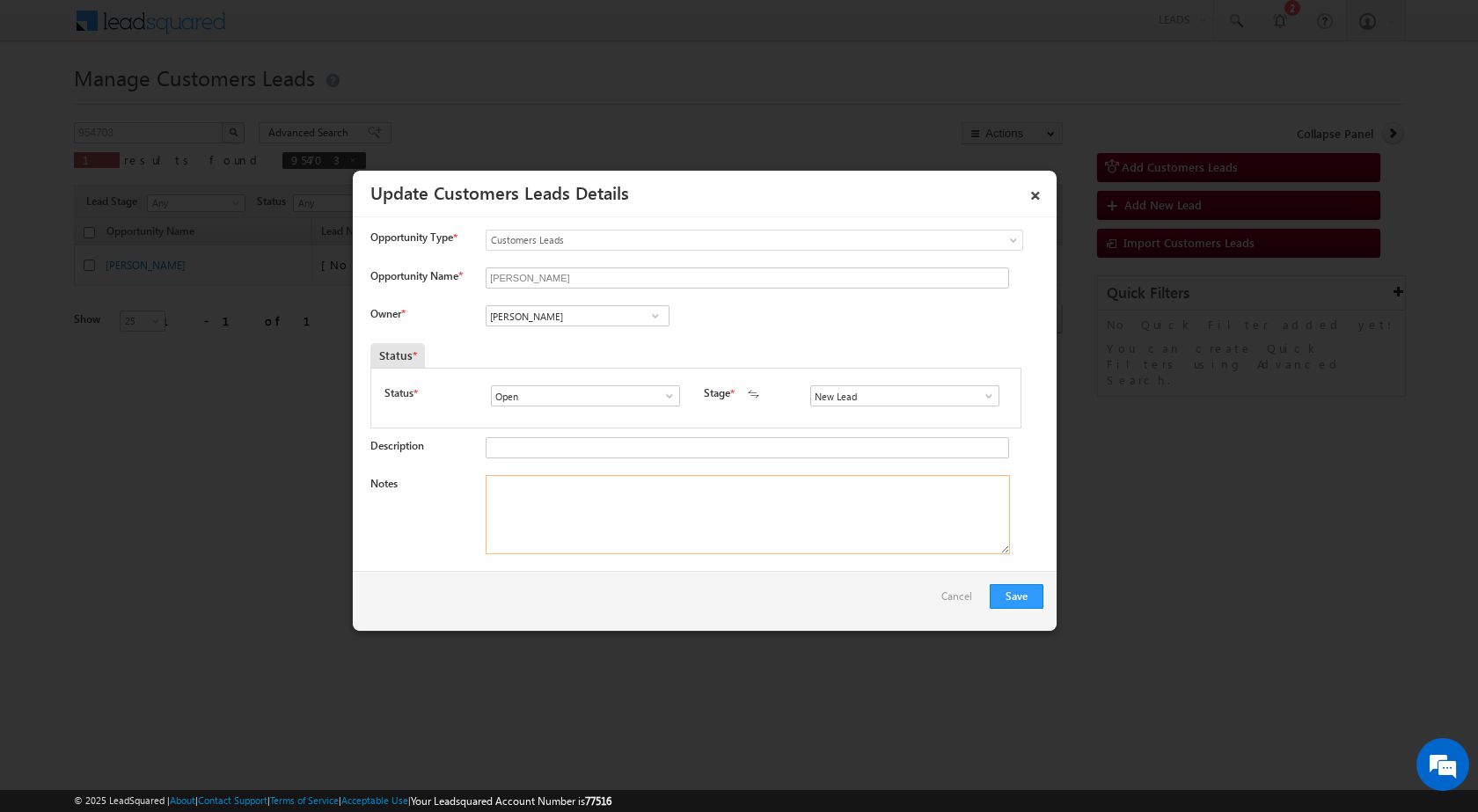
click at [647, 527] on textarea "Notes" at bounding box center [748, 514] width 525 height 79
paste textarea "06/10-Customer Name is Prakash Chand Customer age is 54 yrs loan type is Home p…"
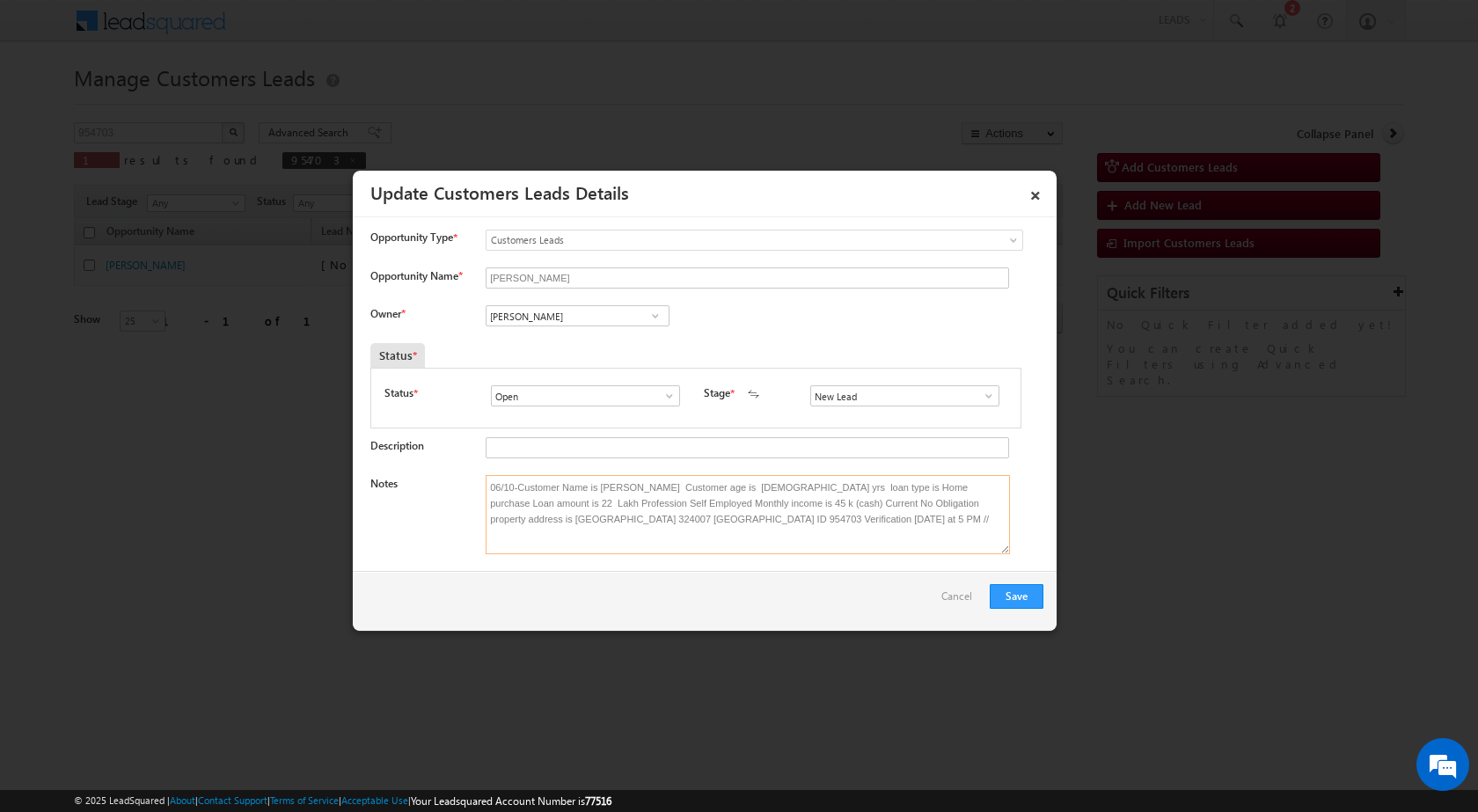
type textarea "06/10-Customer Name is Prakash Chand Customer age is 54 yrs loan type is Home p…"
click at [647, 313] on span at bounding box center [656, 316] width 17 height 14
paste input "[EMAIL_ADDRESS][DOMAIN_NAME]"
click at [628, 332] on link "Nirmal Kumar Nagar nirmal.nagar1@sgrlimited.in" at bounding box center [577, 343] width 184 height 33
type input "Nirmal Kumar Nagar"
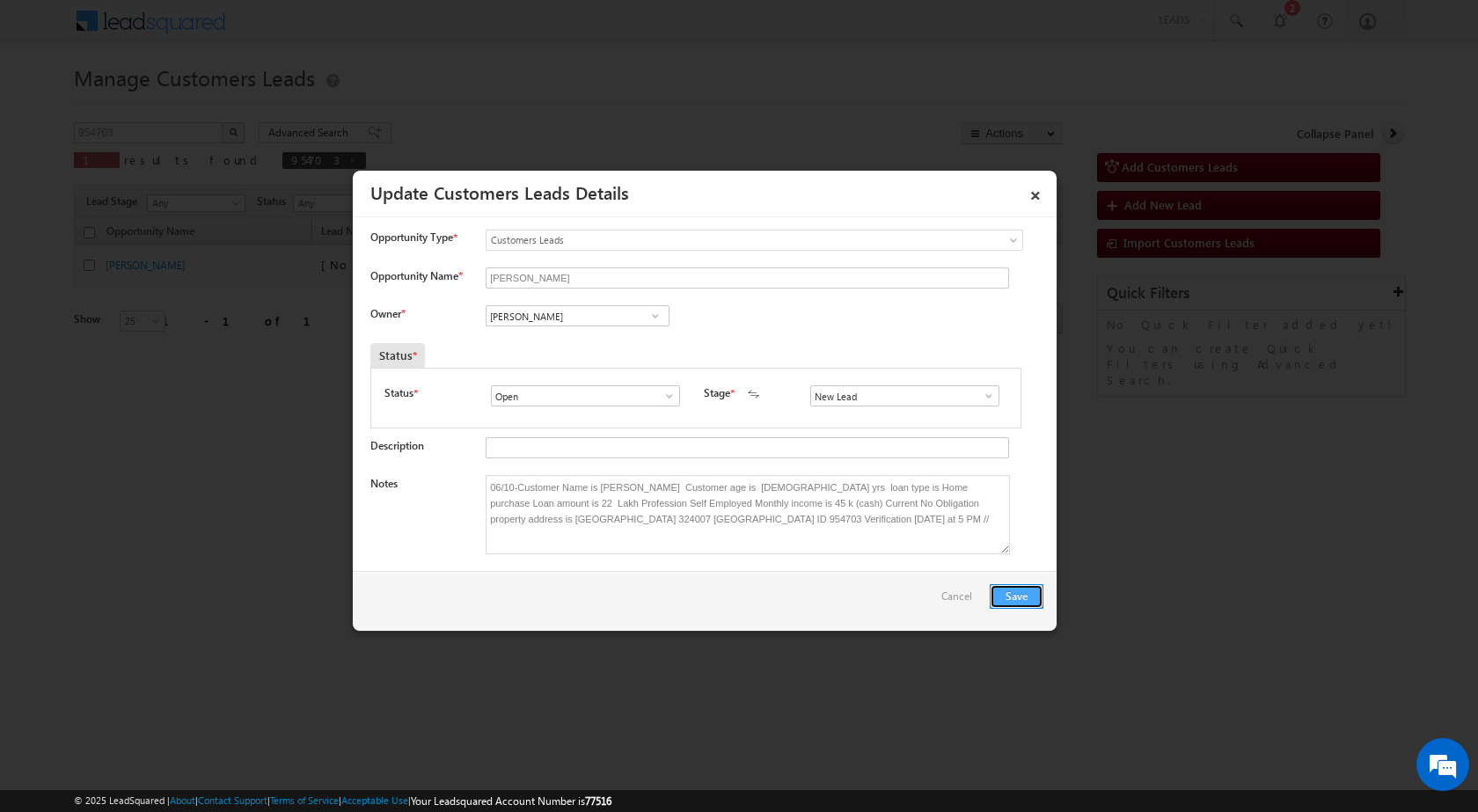
click at [1013, 584] on button "Save" at bounding box center [1016, 595] width 53 height 24
